Goal: Go to known website: Access a specific website the user already knows

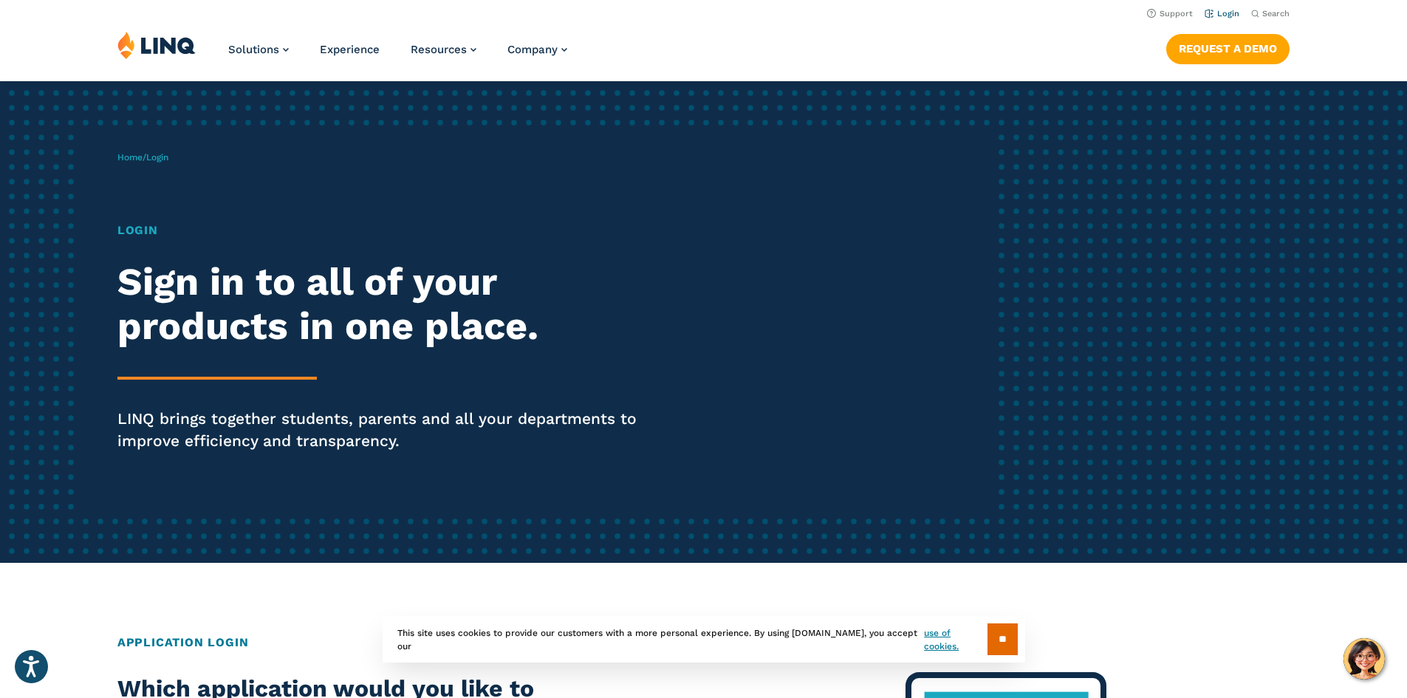
click at [1221, 13] on link "Login" at bounding box center [1221, 14] width 35 height 10
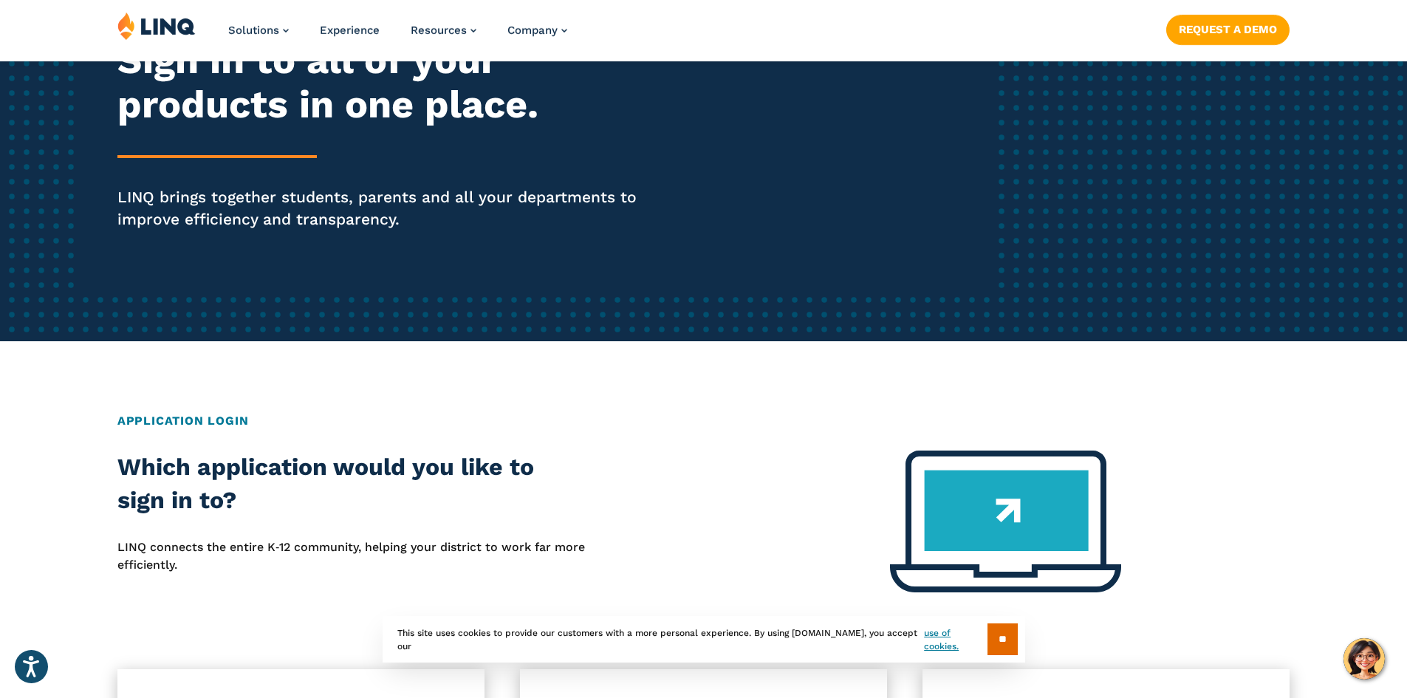
scroll to position [517, 0]
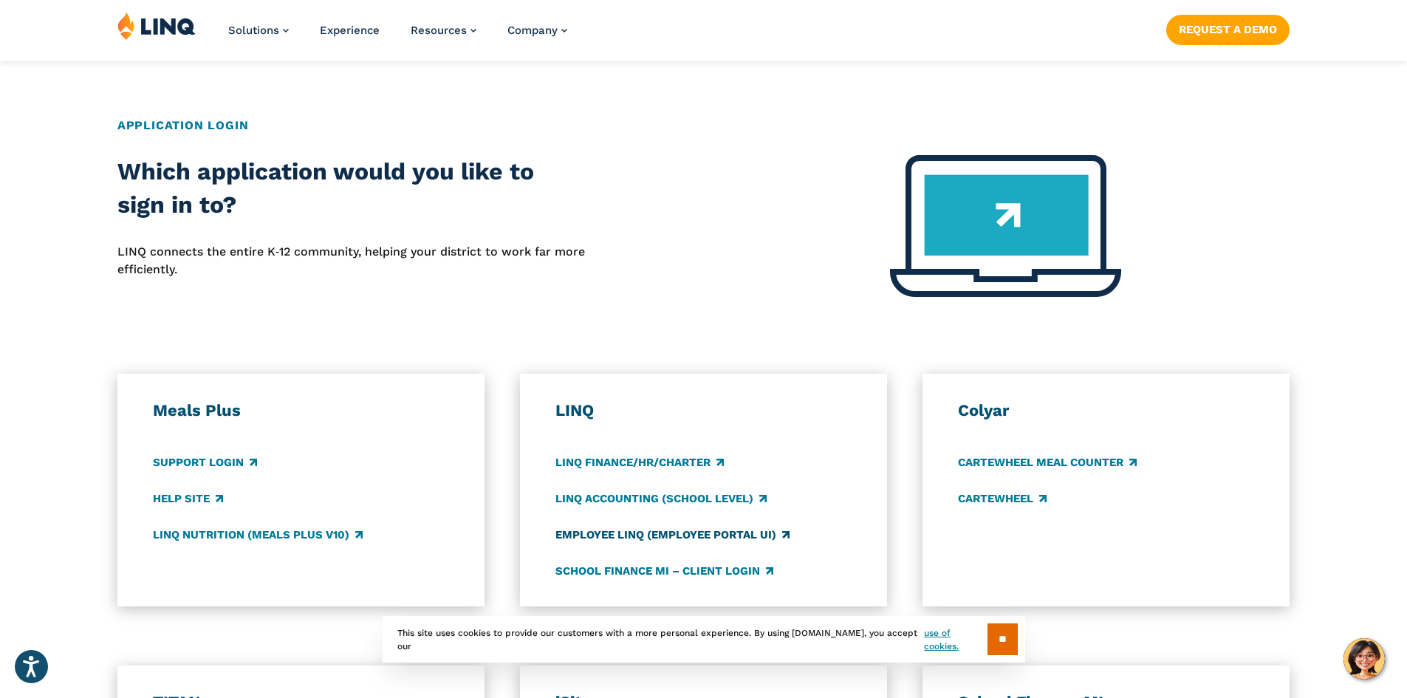
click at [652, 535] on link "Employee LINQ (Employee Portal UI)" at bounding box center [672, 534] width 234 height 16
